Goal: Task Accomplishment & Management: Complete application form

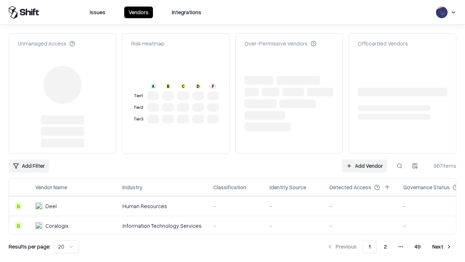
click at [364, 159] on link "Add Vendor" at bounding box center [364, 165] width 45 height 13
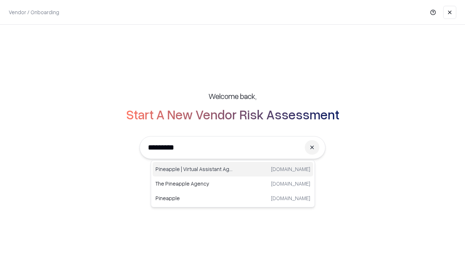
click at [233, 169] on div "Pineapple | Virtual Assistant Agency [DOMAIN_NAME]" at bounding box center [233, 169] width 161 height 15
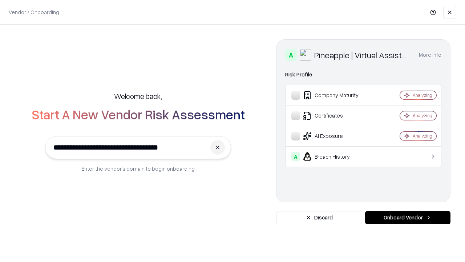
type input "**********"
click at [408, 217] on button "Onboard Vendor" at bounding box center [407, 217] width 85 height 13
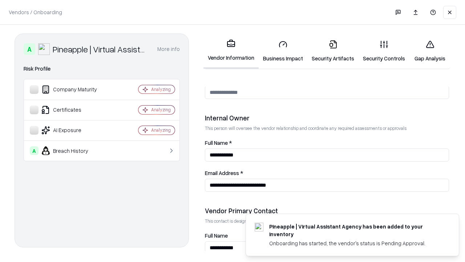
scroll to position [376, 0]
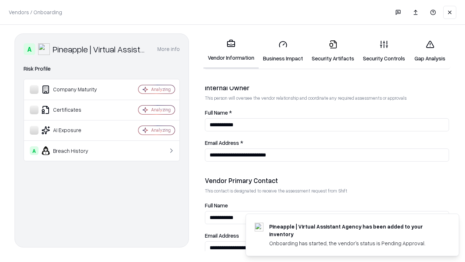
click at [283, 51] on link "Business Impact" at bounding box center [283, 51] width 49 height 34
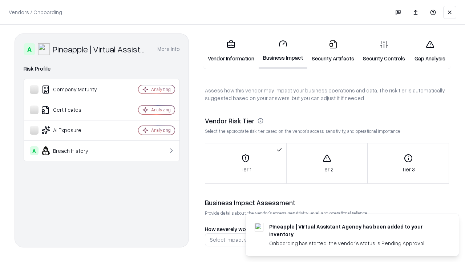
click at [333, 51] on link "Security Artifacts" at bounding box center [332, 51] width 51 height 34
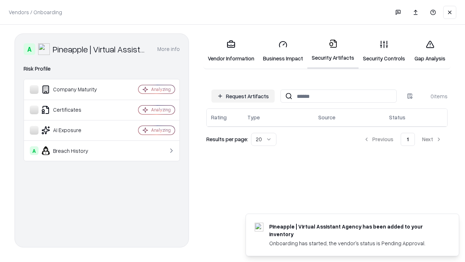
click at [243, 96] on button "Request Artifacts" at bounding box center [242, 95] width 63 height 13
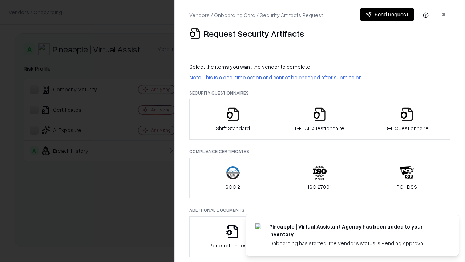
click at [233, 119] on icon "button" at bounding box center [233, 114] width 15 height 15
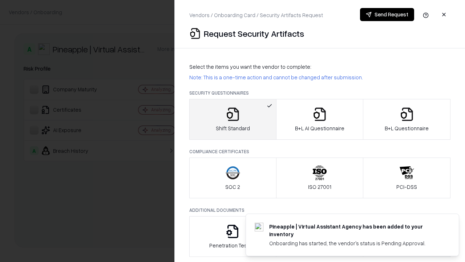
click at [387, 15] on button "Send Request" at bounding box center [387, 14] width 54 height 13
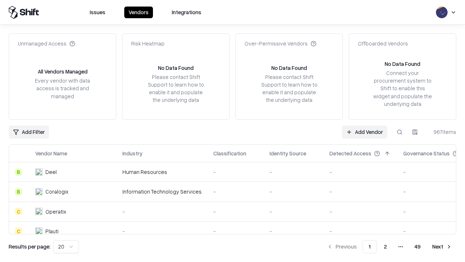
click at [400, 132] on button at bounding box center [399, 131] width 13 height 13
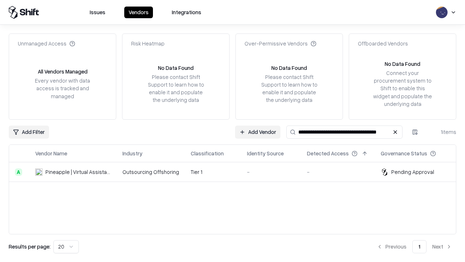
type input "**********"
click at [237, 172] on td "Tier 1" at bounding box center [213, 172] width 56 height 20
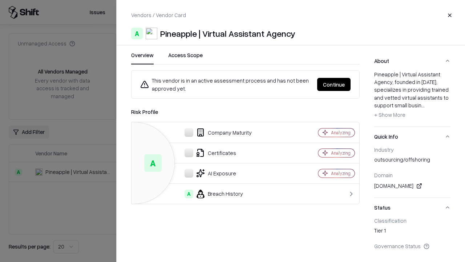
click at [334, 84] on button "Continue" at bounding box center [333, 84] width 33 height 13
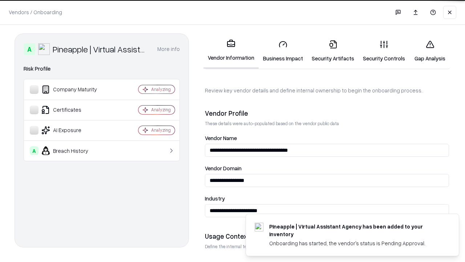
click at [333, 51] on link "Security Artifacts" at bounding box center [332, 51] width 51 height 34
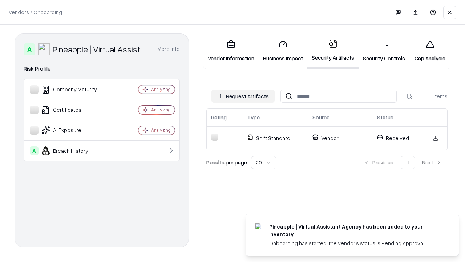
click at [384, 51] on link "Security Controls" at bounding box center [384, 51] width 51 height 34
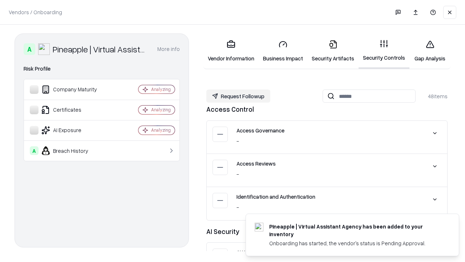
click at [238, 96] on button "Request Followup" at bounding box center [238, 95] width 64 height 13
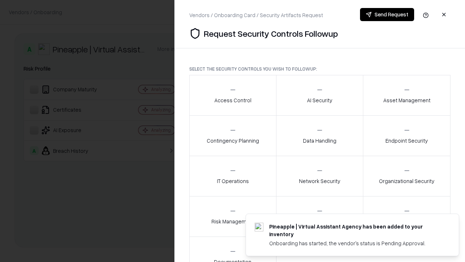
click at [233, 95] on div "Access Control" at bounding box center [232, 95] width 37 height 18
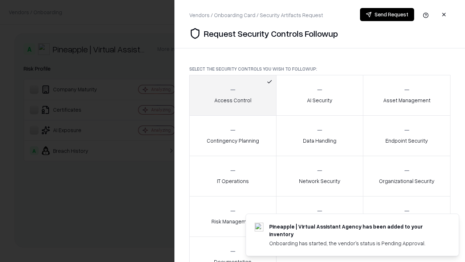
click at [387, 15] on button "Send Request" at bounding box center [387, 14] width 54 height 13
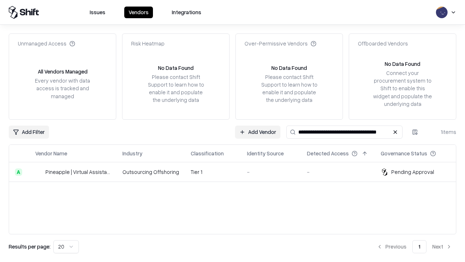
type input "**********"
click at [237, 172] on td "Tier 1" at bounding box center [213, 172] width 56 height 20
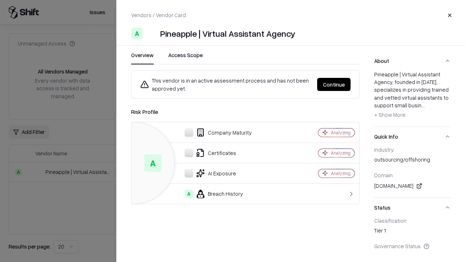
click at [334, 84] on button "Continue" at bounding box center [333, 84] width 33 height 13
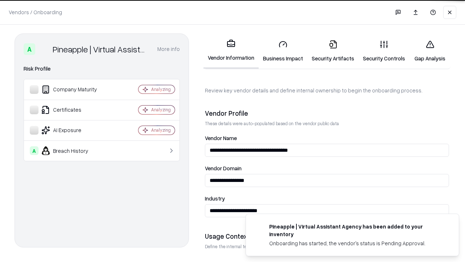
click at [430, 51] on link "Gap Analysis" at bounding box center [430, 51] width 41 height 34
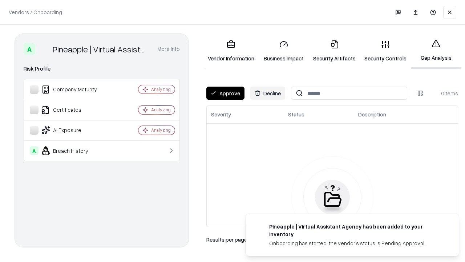
click at [225, 93] on button "Approve" at bounding box center [225, 92] width 38 height 13
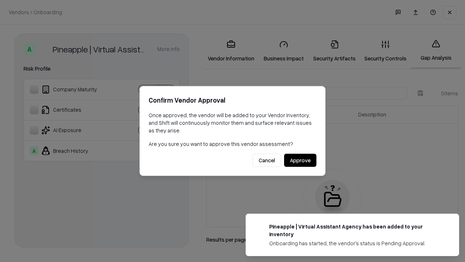
click at [300, 160] on button "Approve" at bounding box center [300, 160] width 32 height 13
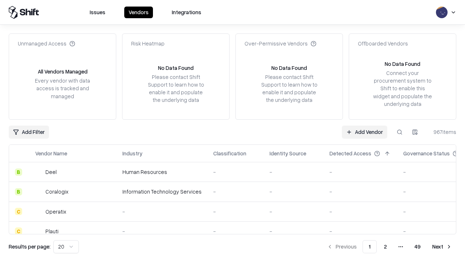
type input "**********"
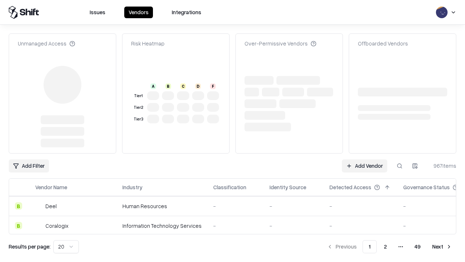
click at [364, 159] on link "Add Vendor" at bounding box center [364, 165] width 45 height 13
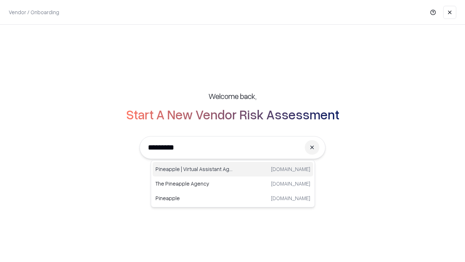
click at [233, 169] on div "Pineapple | Virtual Assistant Agency trypineapple.com" at bounding box center [233, 169] width 161 height 15
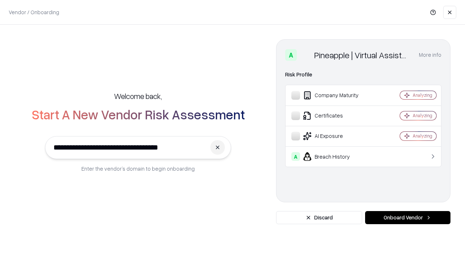
type input "**********"
click at [408, 217] on button "Onboard Vendor" at bounding box center [407, 217] width 85 height 13
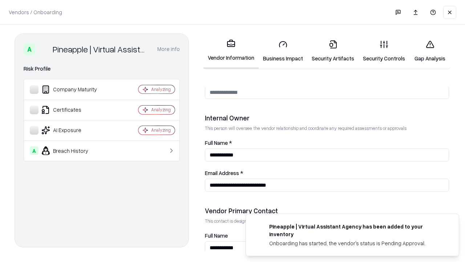
scroll to position [376, 0]
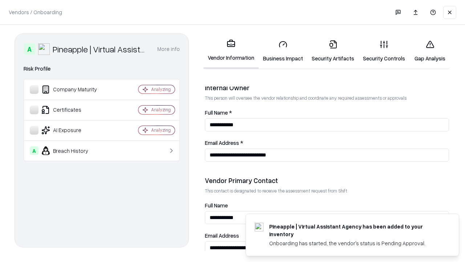
click at [430, 51] on link "Gap Analysis" at bounding box center [430, 51] width 41 height 34
